Goal: Answer question/provide support

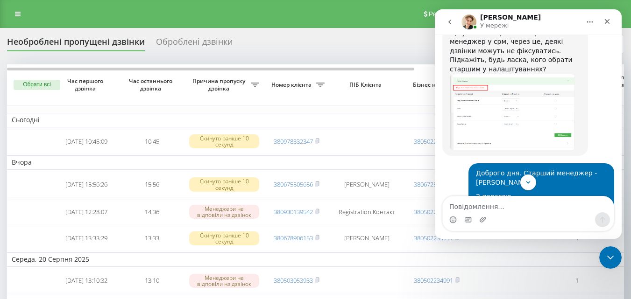
scroll to position [1885, 0]
click at [505, 210] on textarea "Повідомлення..." at bounding box center [527, 204] width 171 height 16
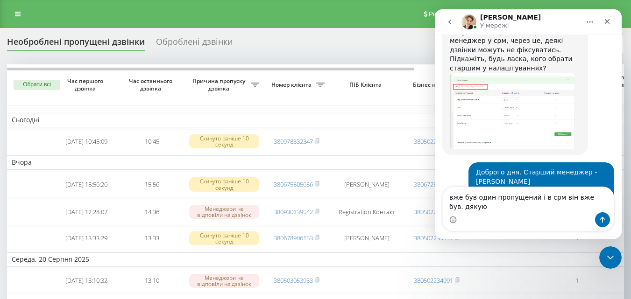
scroll to position [1895, 0]
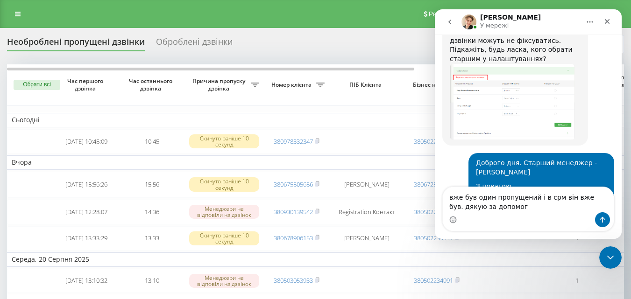
type textarea "вже був один пропущений і в срм він вже був. дякую за допомогу"
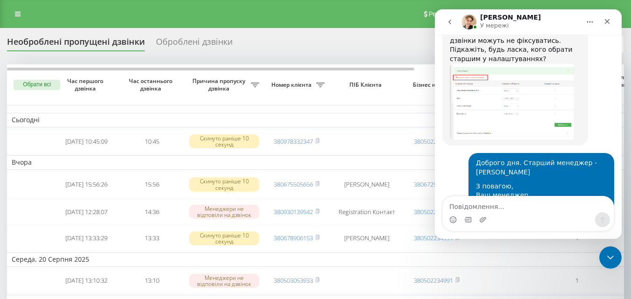
scroll to position [1907, 0]
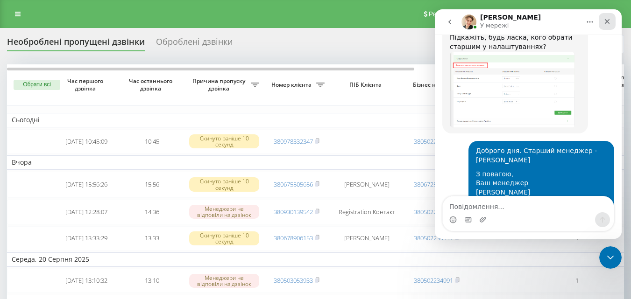
click at [606, 20] on icon "Закрити" at bounding box center [606, 21] width 5 height 5
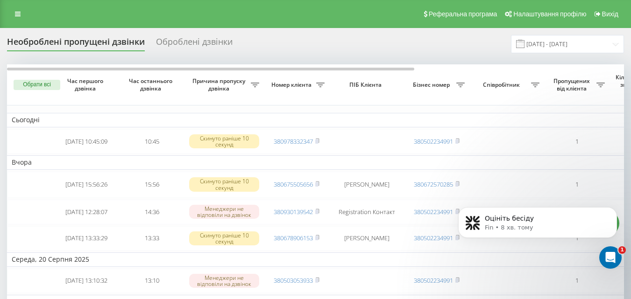
scroll to position [2184, 0]
click at [21, 16] on link at bounding box center [17, 13] width 17 height 13
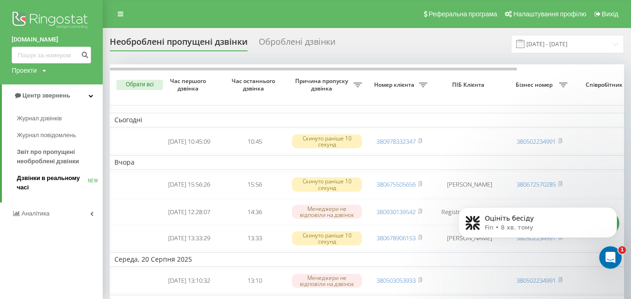
click at [28, 180] on span "Дзвінки в реальному часі" at bounding box center [52, 183] width 71 height 19
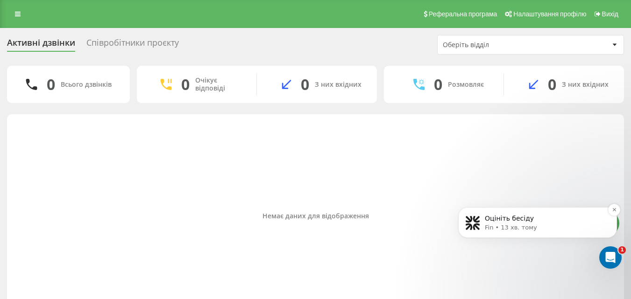
click at [500, 225] on p "Fin • 13 хв. тому" at bounding box center [544, 228] width 120 height 8
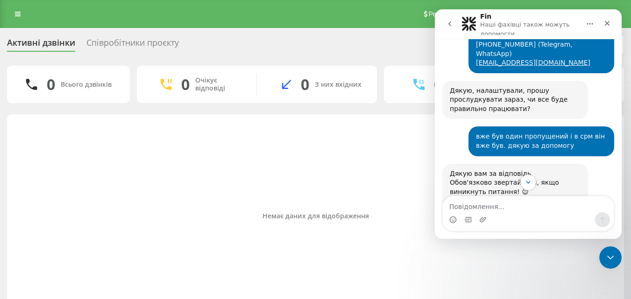
scroll to position [2184, 0]
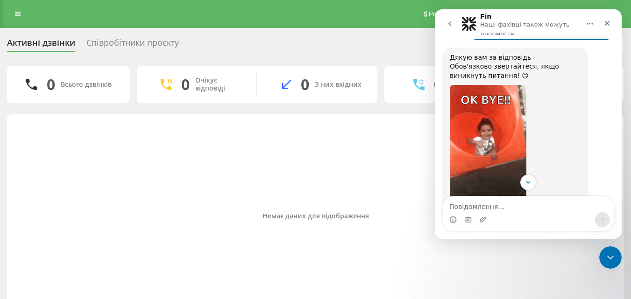
scroll to position [2209, 0]
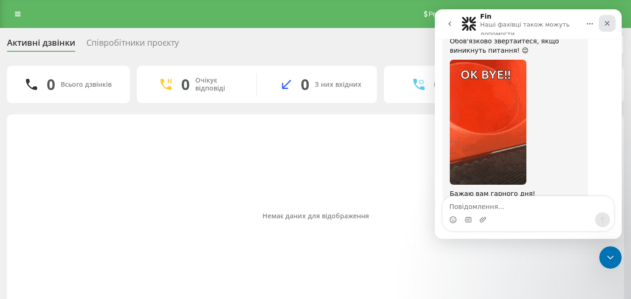
click at [609, 25] on icon "Закрити" at bounding box center [606, 23] width 7 height 7
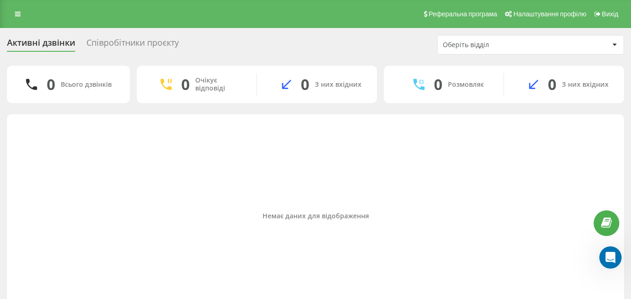
click at [103, 46] on div "Співробітники проєкту" at bounding box center [132, 45] width 92 height 14
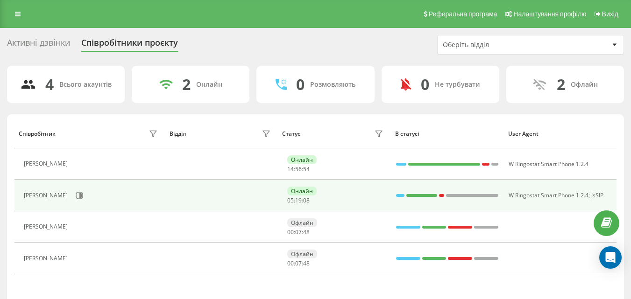
click at [400, 195] on div at bounding box center [400, 195] width 9 height 3
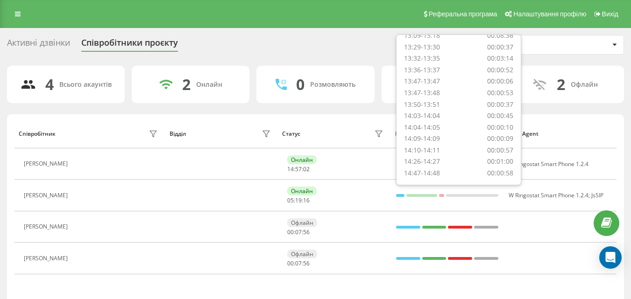
scroll to position [304, 0]
click at [608, 120] on th "User Agent" at bounding box center [559, 133] width 113 height 29
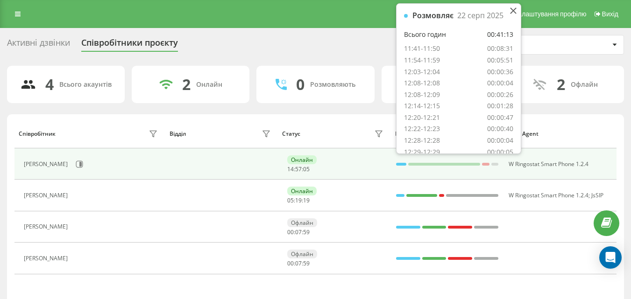
click at [401, 165] on div at bounding box center [401, 164] width 10 height 3
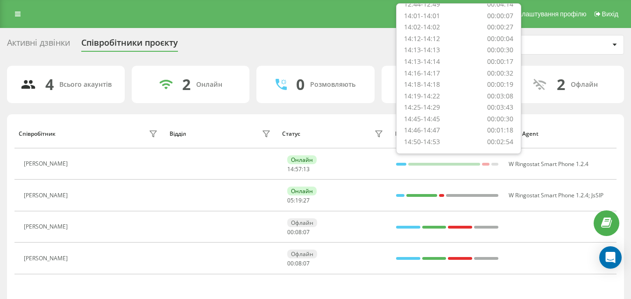
scroll to position [224, 0]
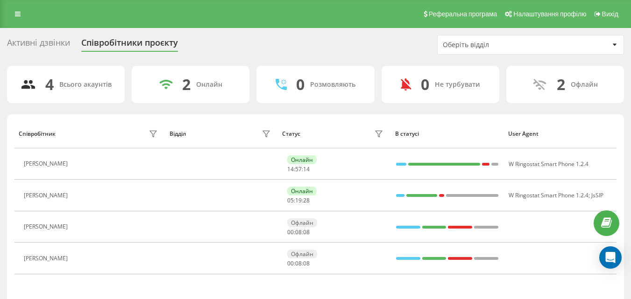
click at [559, 105] on div "4 Всього акаунтів 2 Онлайн 0 Розмовляють 0 Не турбувати 2 [PERSON_NAME] Відділ …" at bounding box center [315, 201] width 617 height 271
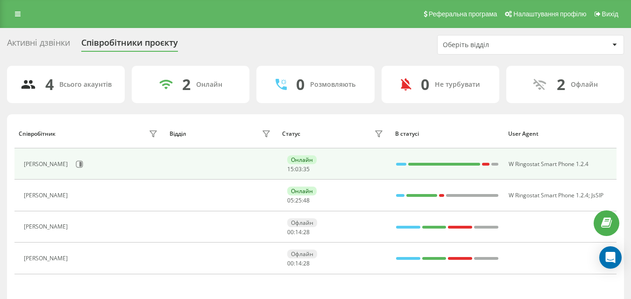
click at [401, 165] on div at bounding box center [401, 164] width 10 height 3
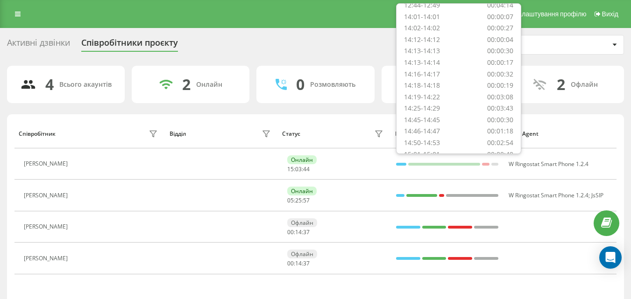
scroll to position [235, 0]
click at [554, 106] on div "4 Всього акаунтів 2 Онлайн 0 Розмовляють 0 Не турбувати 2 Офлайн Співробітник В…" at bounding box center [315, 201] width 617 height 271
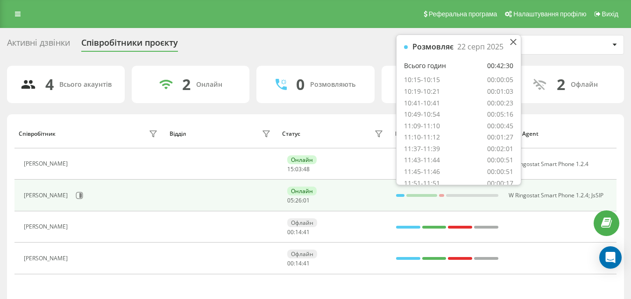
click at [400, 196] on div at bounding box center [400, 195] width 9 height 3
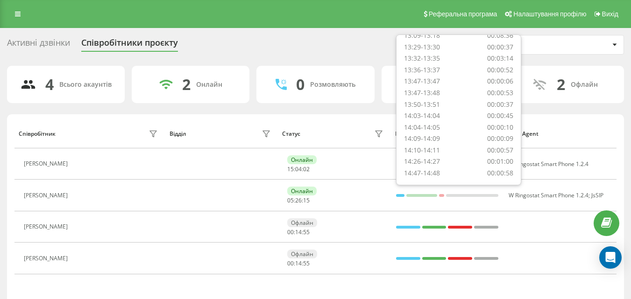
scroll to position [304, 0]
click at [563, 112] on div "4 Всього акаунтів 2 Онлайн 0 Розмовляють 0 Не турбувати 2 [PERSON_NAME] Відділ …" at bounding box center [315, 201] width 617 height 271
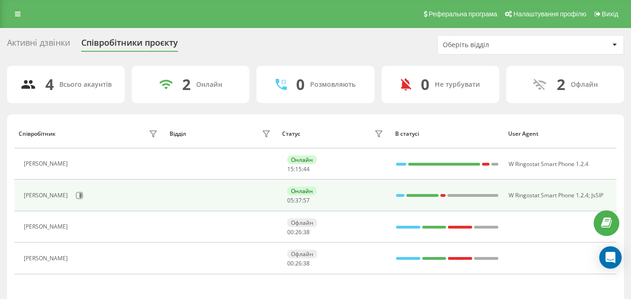
click at [403, 194] on div at bounding box center [400, 195] width 8 height 3
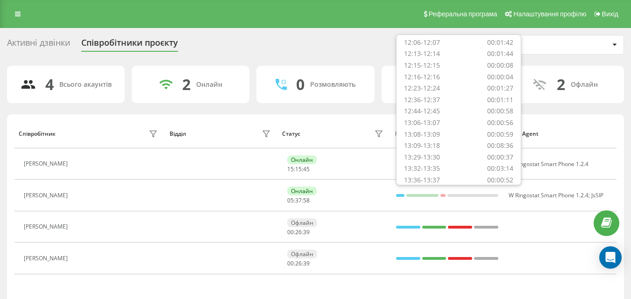
scroll to position [327, 0]
click at [558, 121] on th "User Agent" at bounding box center [559, 133] width 113 height 29
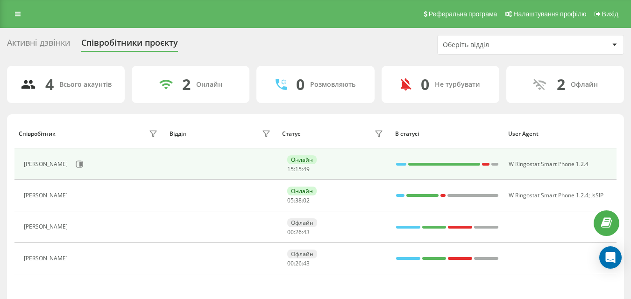
click at [398, 165] on div at bounding box center [401, 164] width 10 height 3
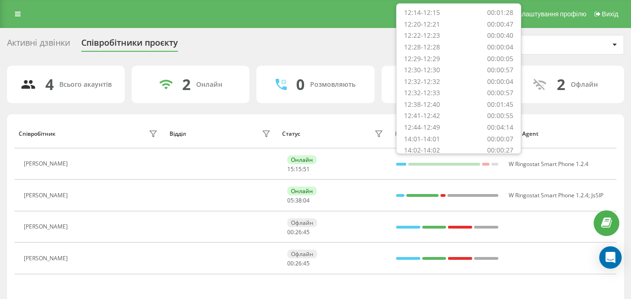
scroll to position [258, 0]
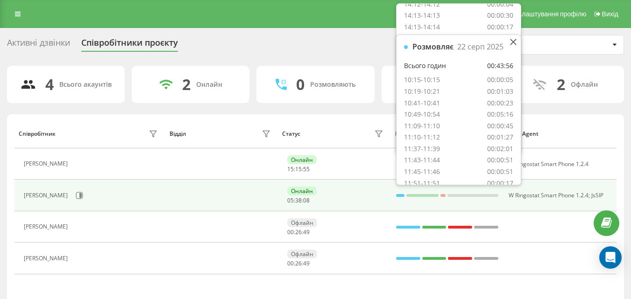
click at [401, 195] on div at bounding box center [400, 195] width 8 height 3
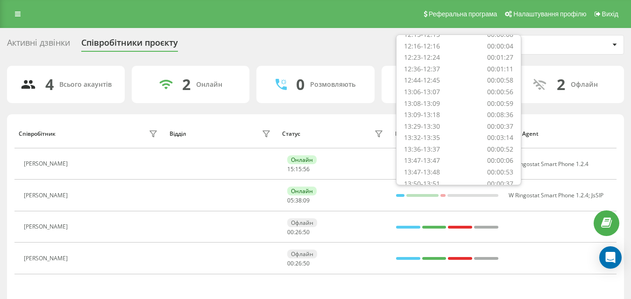
scroll to position [327, 0]
click at [562, 122] on th "User Agent" at bounding box center [559, 133] width 113 height 29
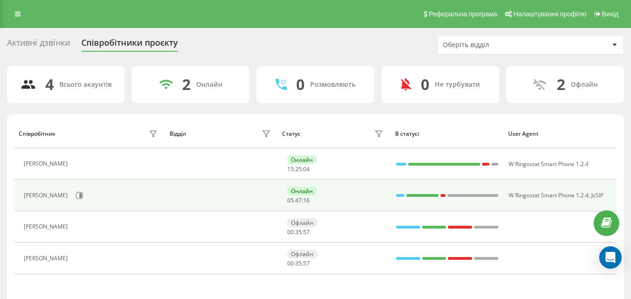
click at [397, 194] on div at bounding box center [400, 195] width 8 height 3
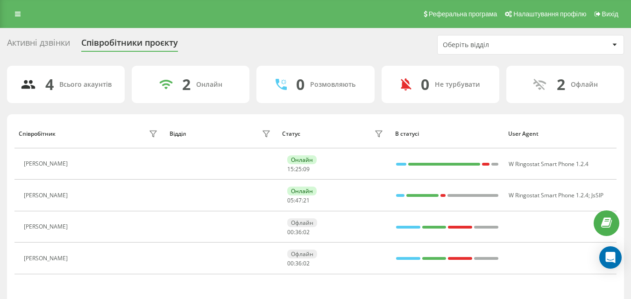
click at [344, 129] on div "Статус" at bounding box center [334, 133] width 104 height 15
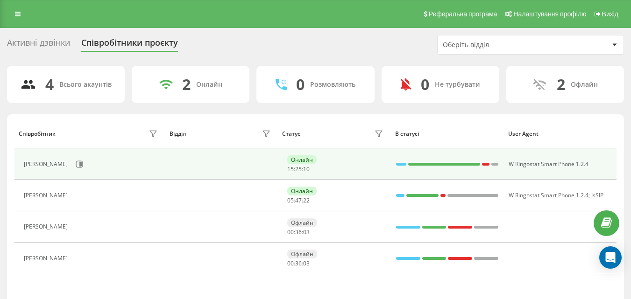
click at [399, 163] on div at bounding box center [401, 164] width 10 height 3
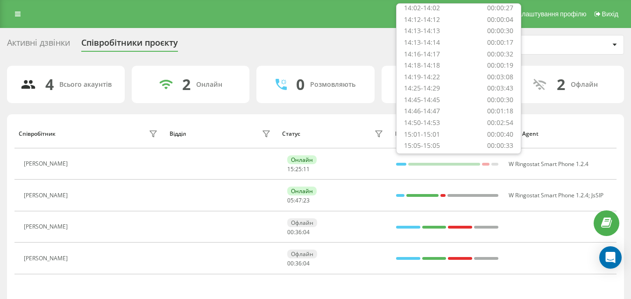
scroll to position [270, 0]
click at [346, 127] on div "Статус" at bounding box center [334, 133] width 104 height 15
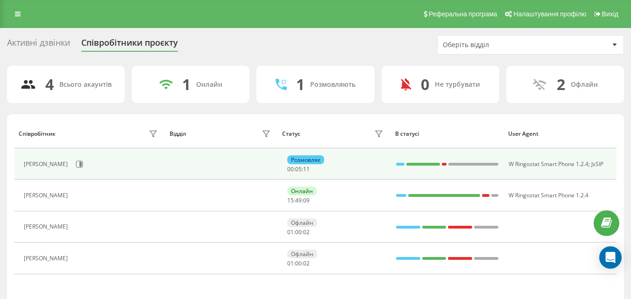
click at [308, 158] on div "Розмовляє" at bounding box center [305, 159] width 37 height 9
